Goal: Transaction & Acquisition: Download file/media

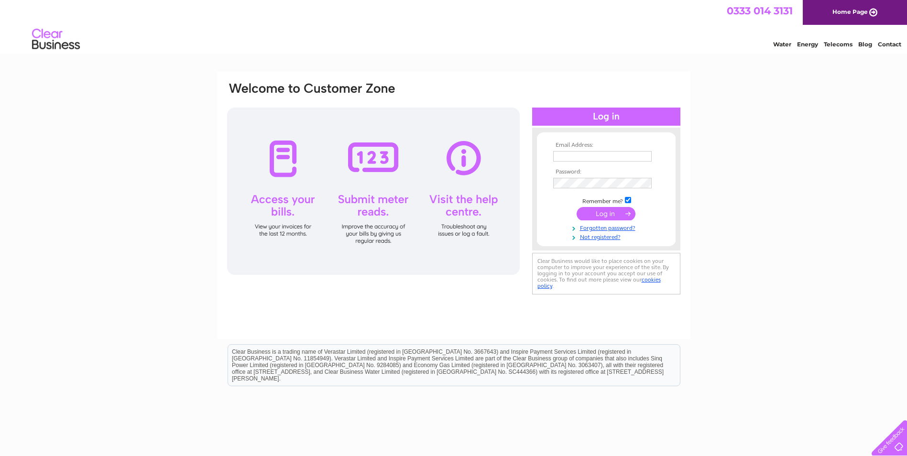
type input "dougiekennedy@btinternet.com"
click at [603, 213] on input "submit" at bounding box center [606, 213] width 59 height 13
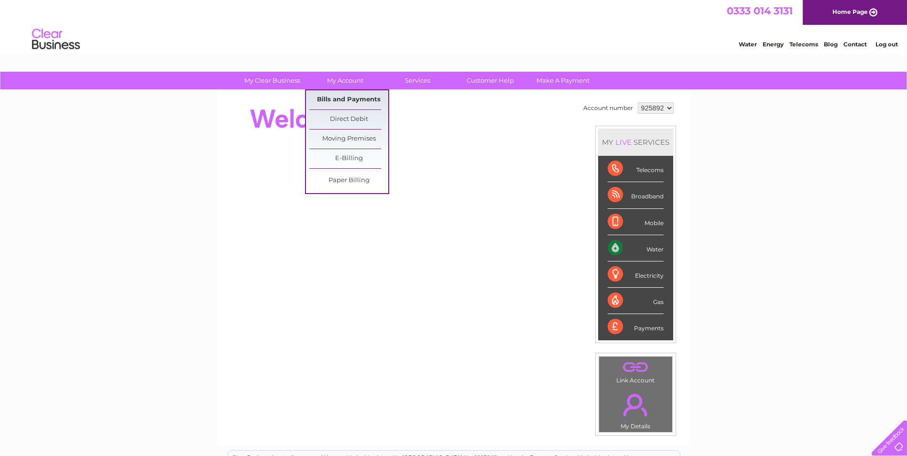
click at [348, 99] on link "Bills and Payments" at bounding box center [348, 99] width 79 height 19
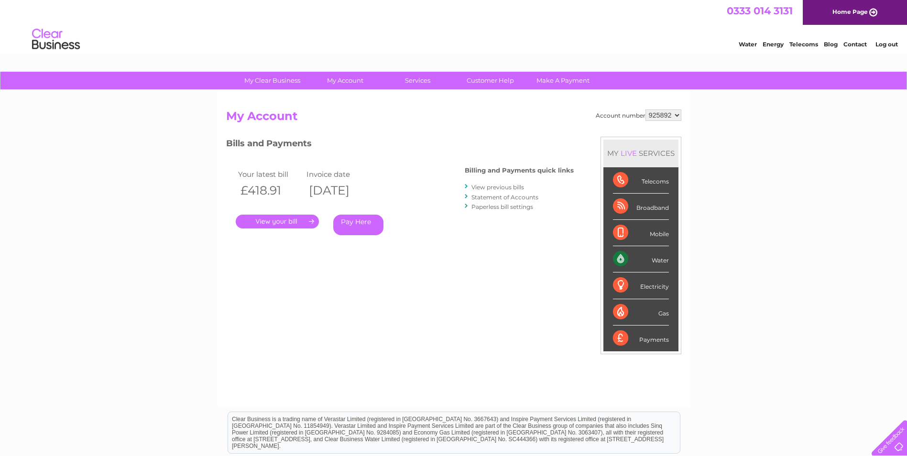
click at [276, 221] on link "." at bounding box center [277, 222] width 83 height 14
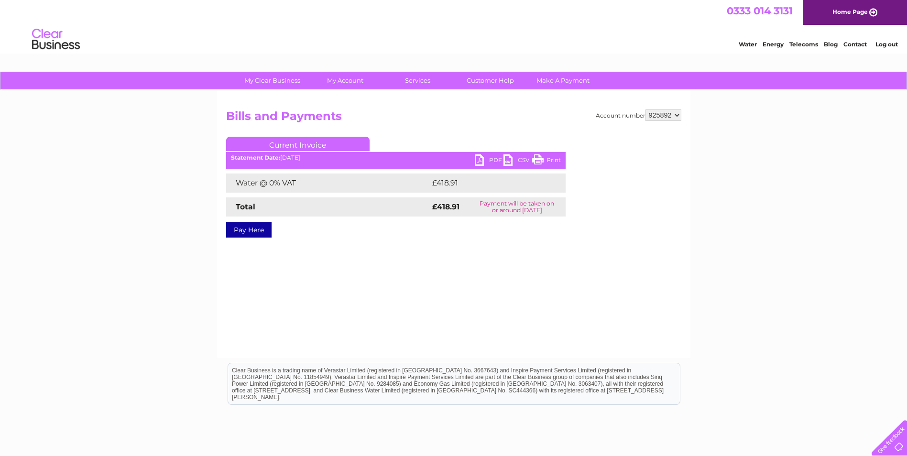
click at [490, 159] on link "PDF" at bounding box center [489, 161] width 29 height 14
